Goal: Submit feedback/report problem

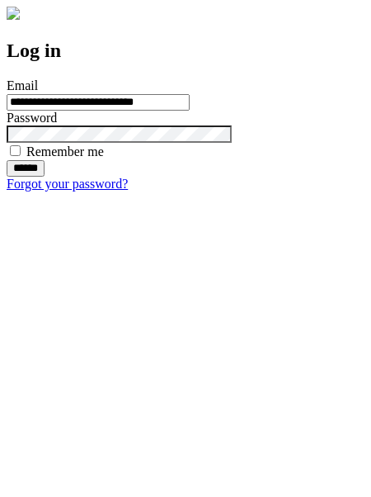
click at [45, 177] on input "******" at bounding box center [26, 168] width 38 height 16
